Goal: Find specific page/section: Find specific page/section

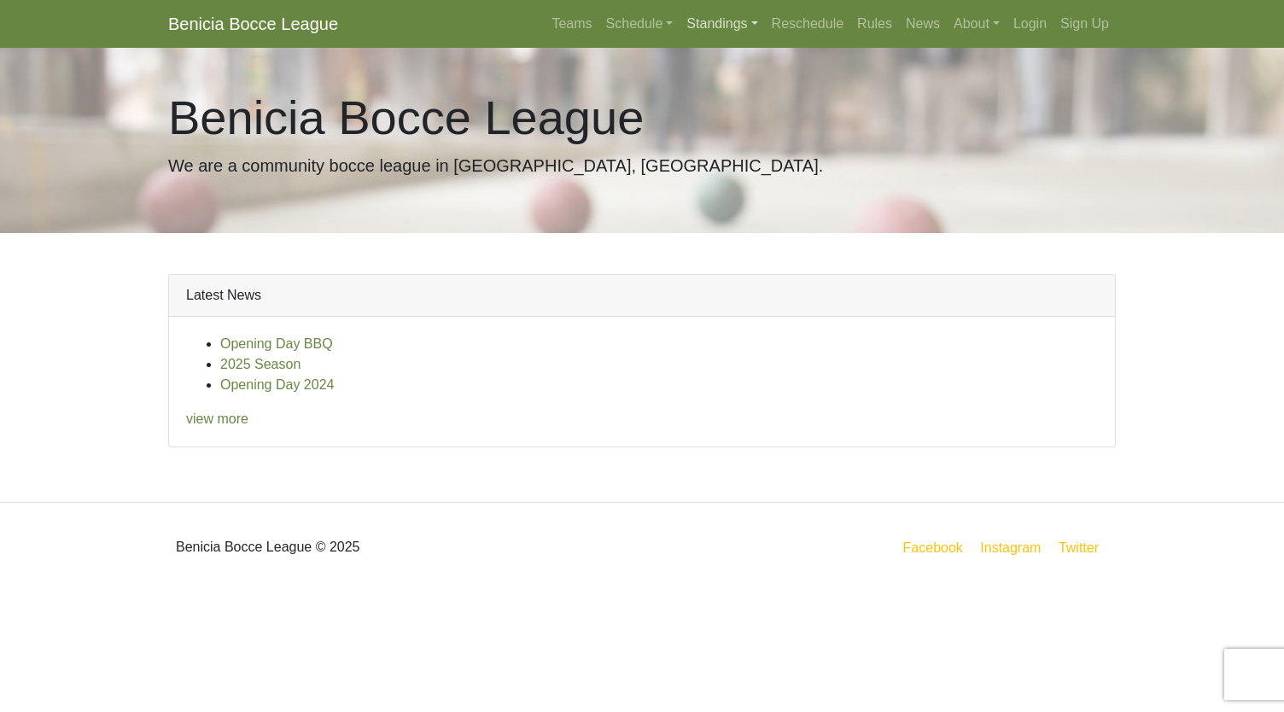
click at [712, 21] on link "Standings" at bounding box center [722, 24] width 85 height 34
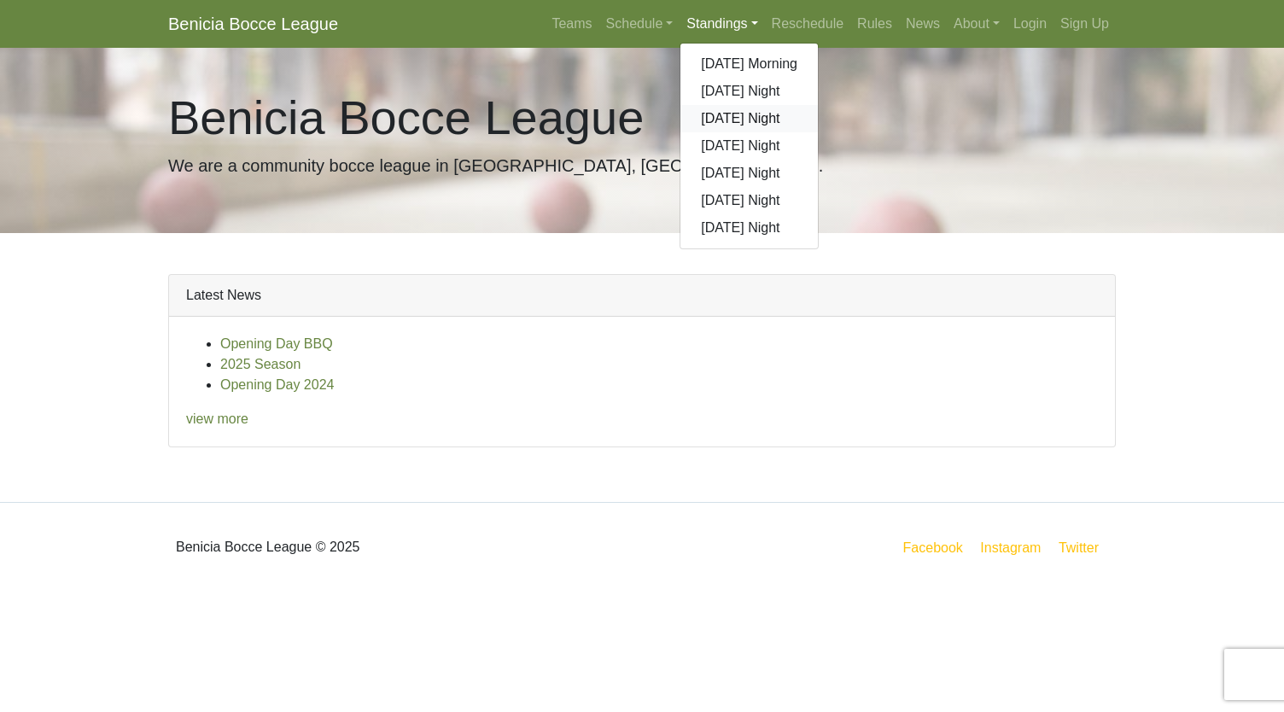
click at [703, 117] on link "[DATE] Night" at bounding box center [750, 118] width 138 height 27
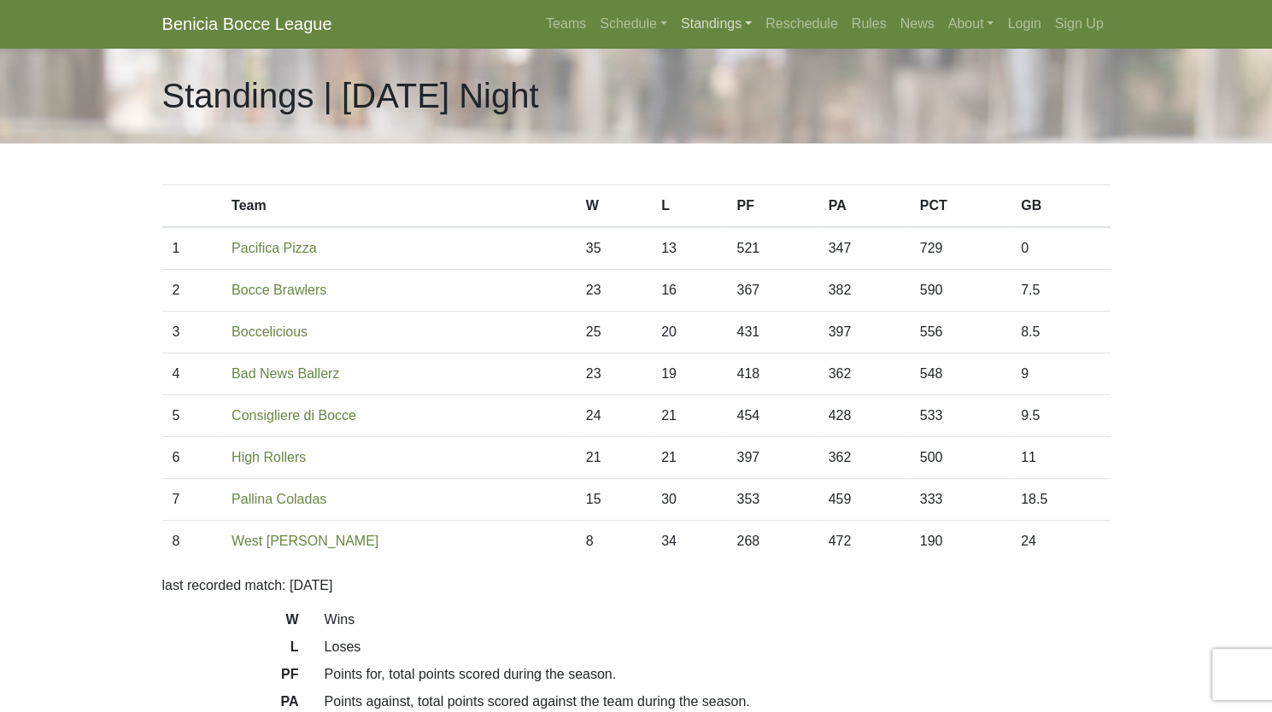
click at [685, 20] on link "Standings" at bounding box center [716, 24] width 85 height 34
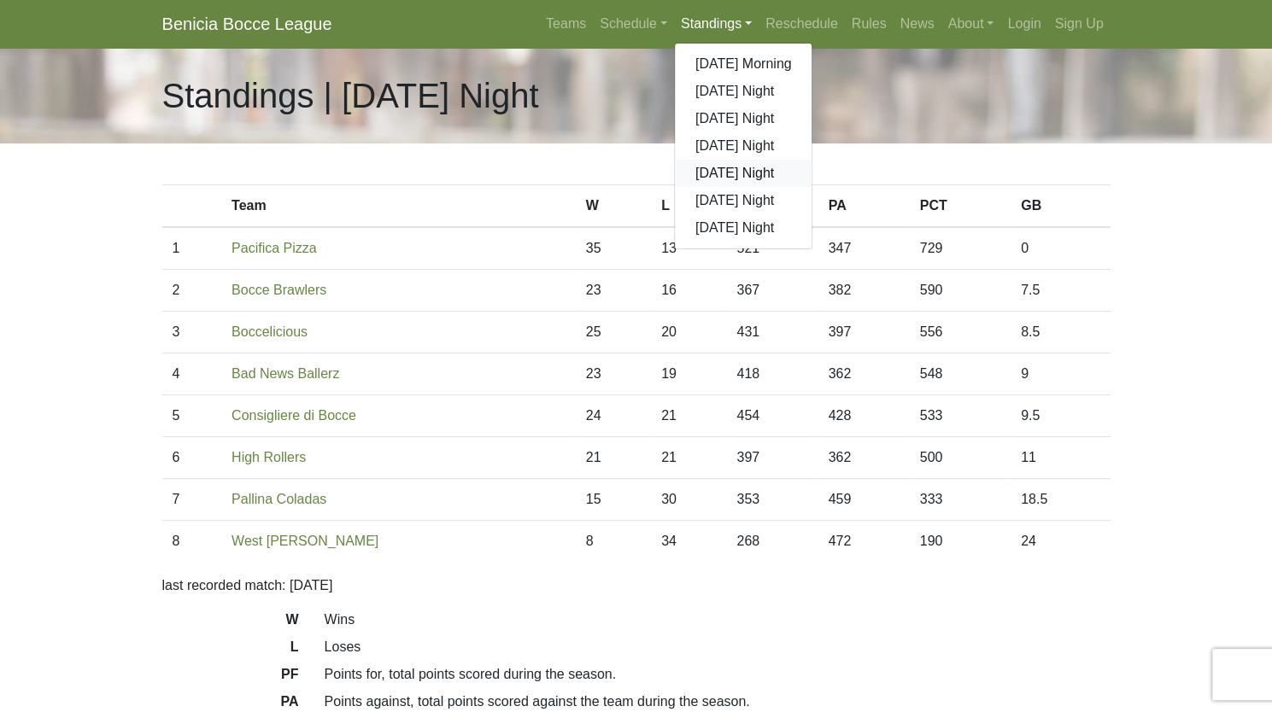
click at [723, 180] on link "[DATE] Night" at bounding box center [744, 173] width 138 height 27
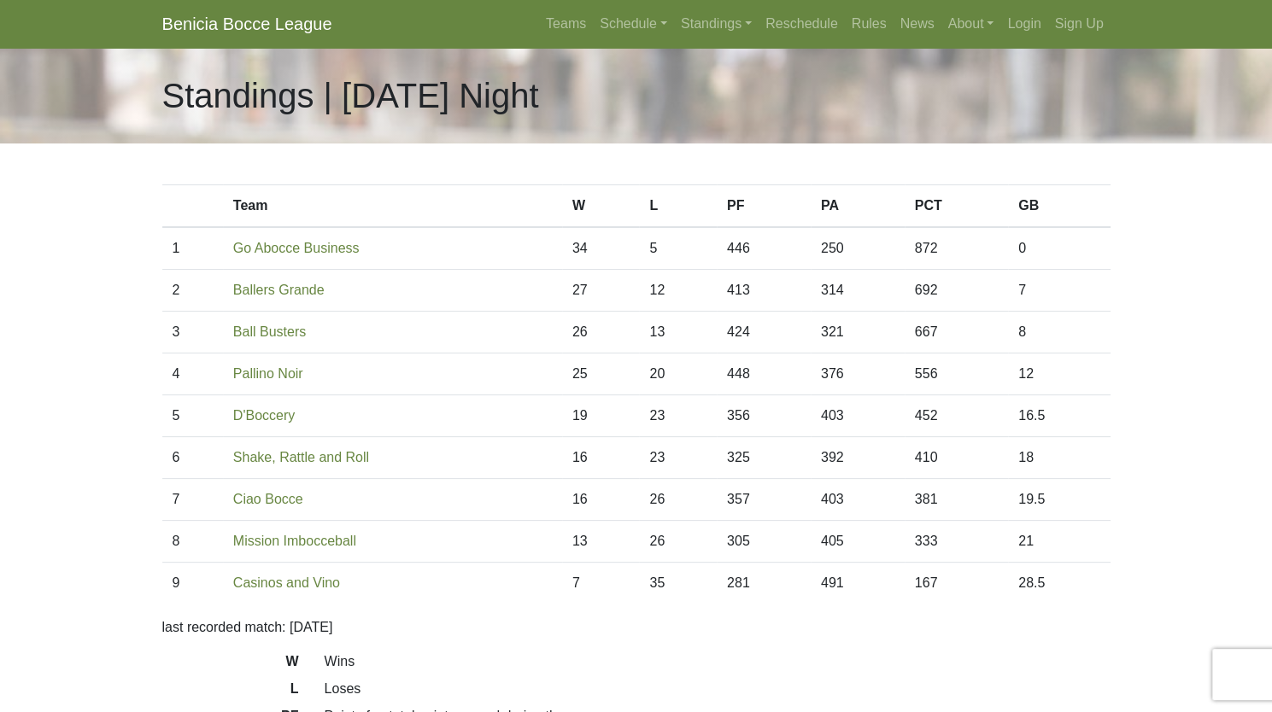
click at [102, 281] on body "Benicia Bocce League Teams Schedule [DATE] Morning [DATE] Night [DATE] Night [D…" at bounding box center [636, 480] width 1272 height 960
click at [734, 26] on link "Standings" at bounding box center [716, 24] width 85 height 34
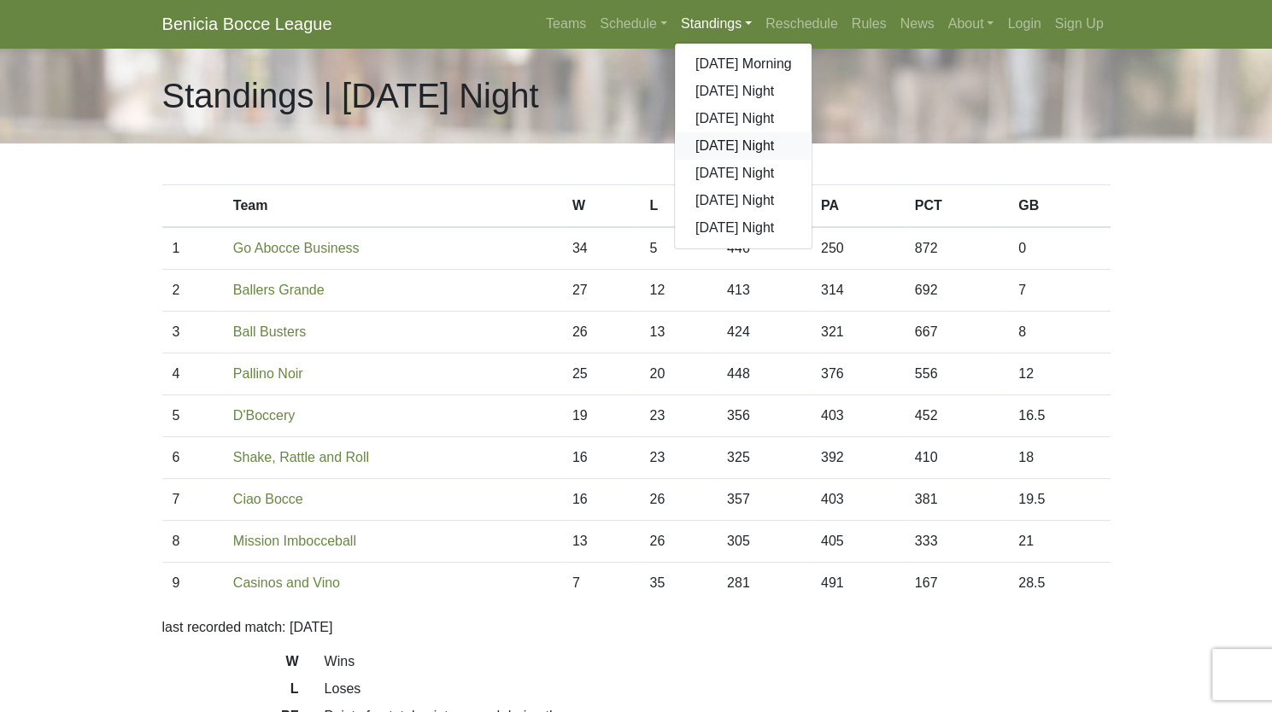
click at [731, 144] on link "[DATE] Night" at bounding box center [744, 145] width 138 height 27
